Goal: Task Accomplishment & Management: Complete application form

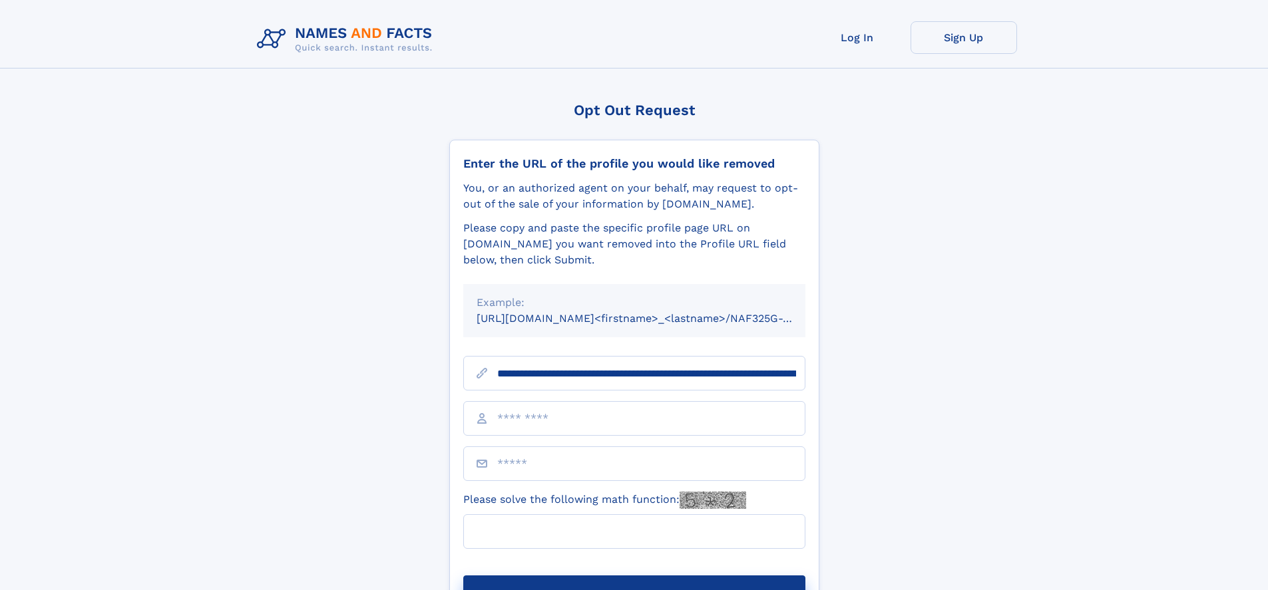
scroll to position [0, 168]
type input "**********"
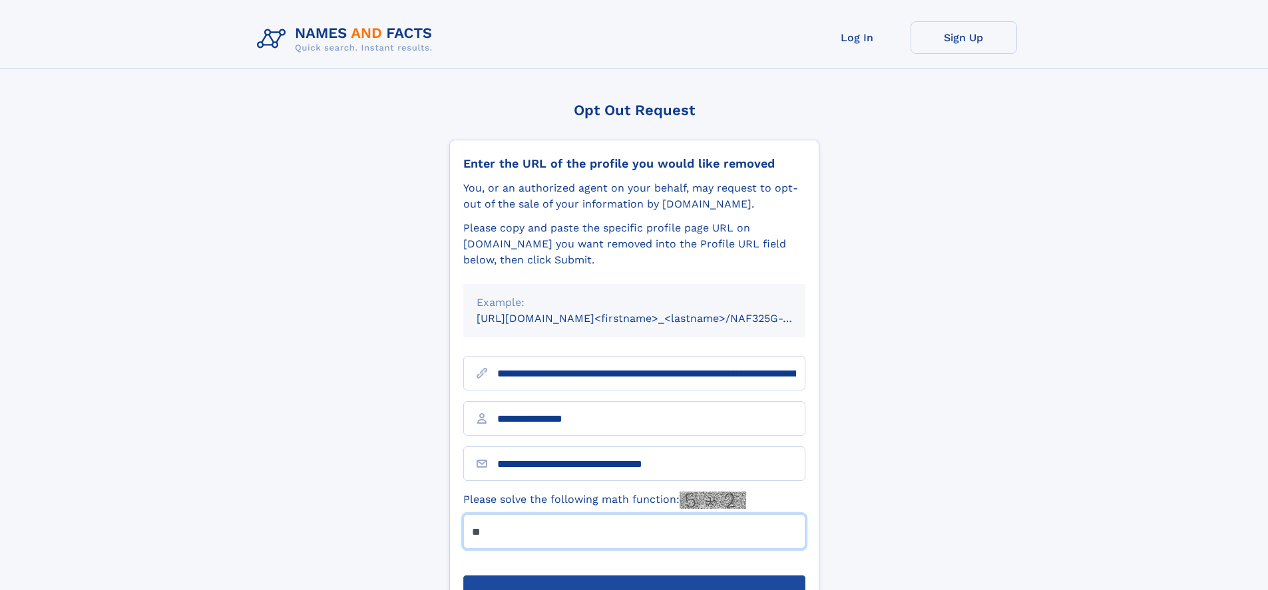
type input "**"
click at [634, 576] on button "Submit Opt Out Request" at bounding box center [634, 597] width 342 height 43
